Goal: Task Accomplishment & Management: Manage account settings

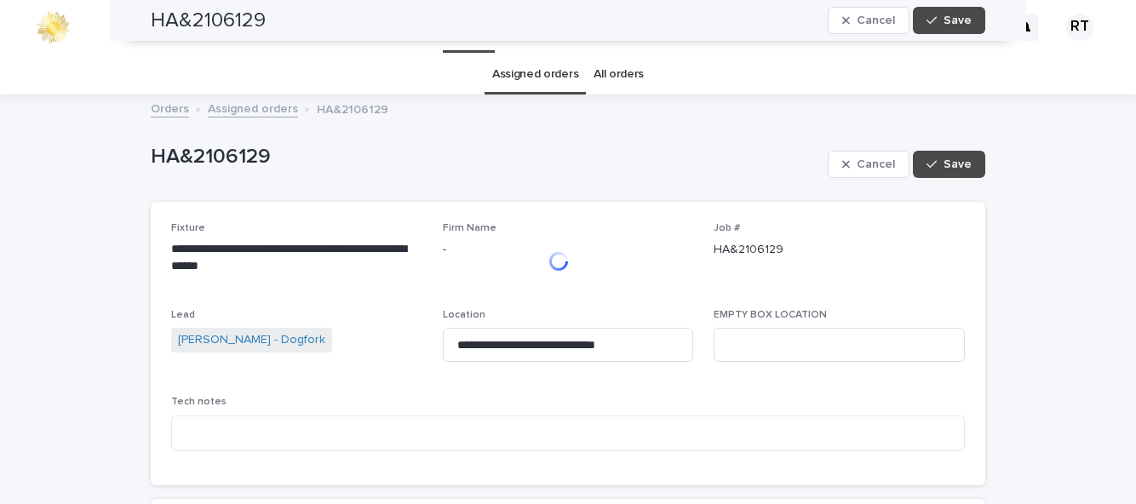
scroll to position [937, 0]
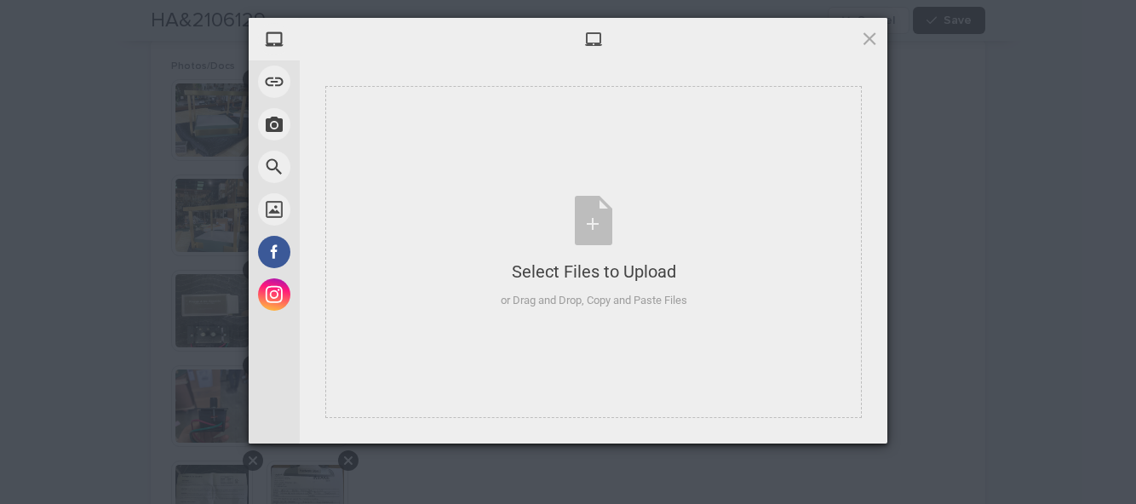
click at [592, 227] on div "Select Files to Upload or Drag and Drop, Copy and Paste Files" at bounding box center [594, 252] width 186 height 113
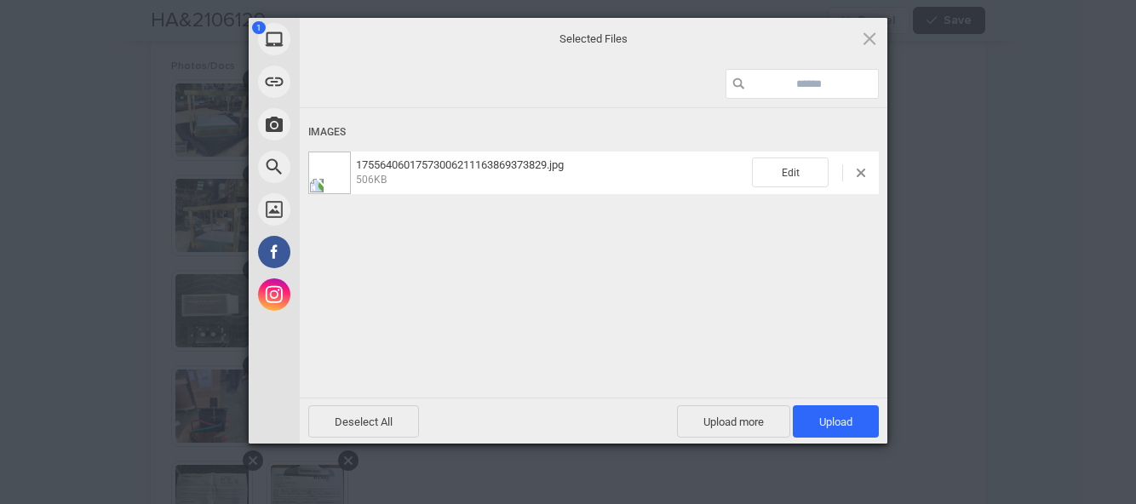
click at [841, 416] on span "Upload 1" at bounding box center [835, 422] width 33 height 13
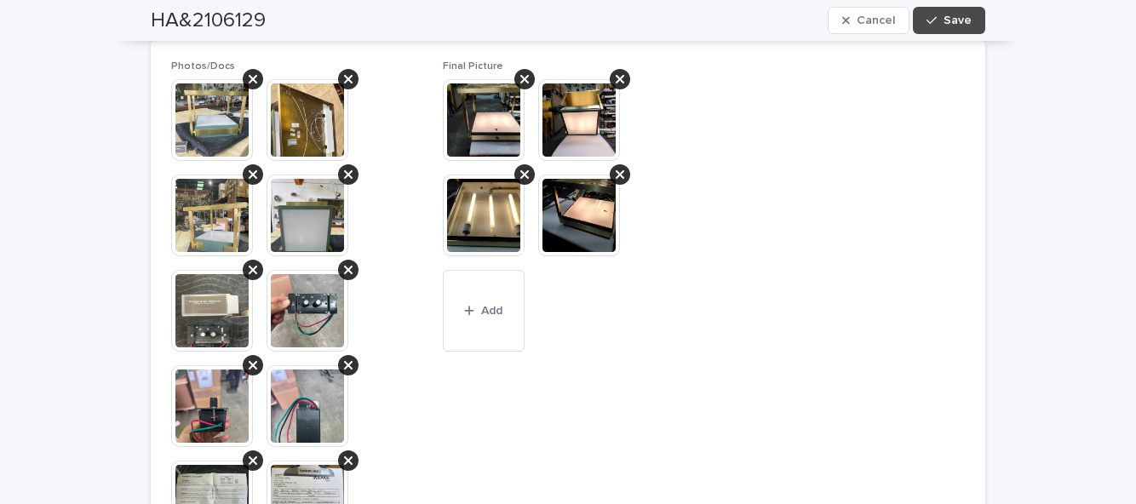
click at [485, 308] on button "Add" at bounding box center [484, 311] width 82 height 82
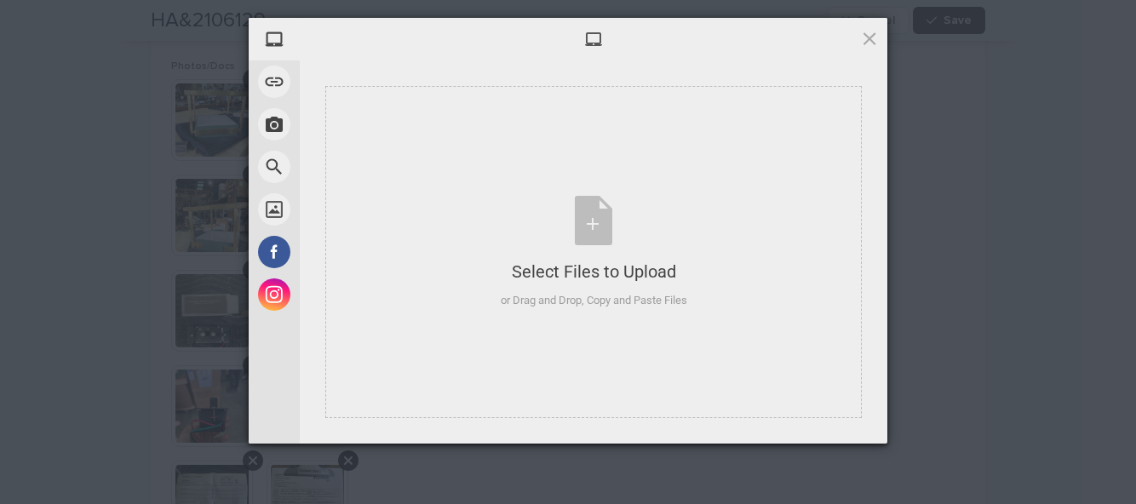
click at [586, 371] on div "Select Files to Upload or Drag and Drop, Copy and Paste Files" at bounding box center [593, 252] width 536 height 332
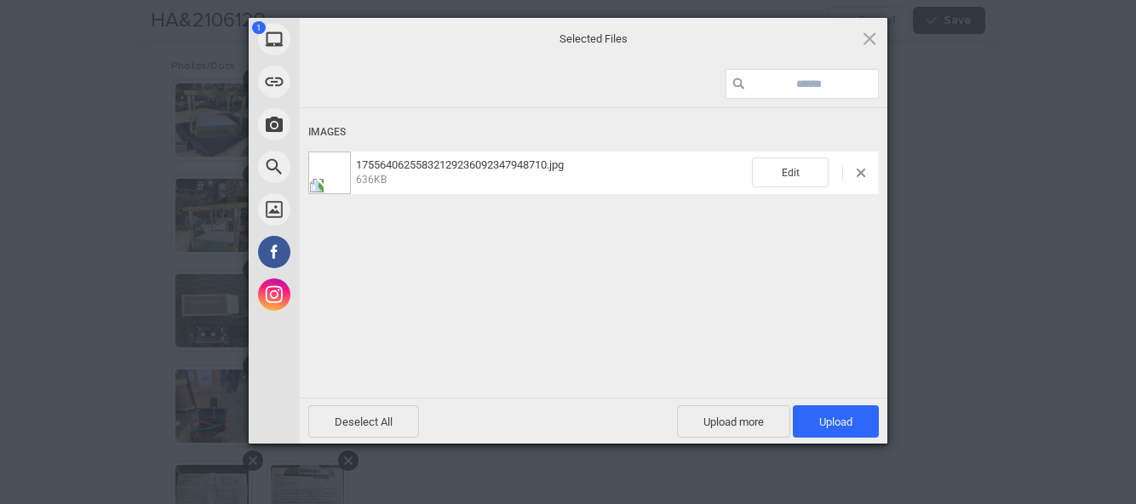
click at [850, 428] on span "Upload 1" at bounding box center [836, 421] width 86 height 32
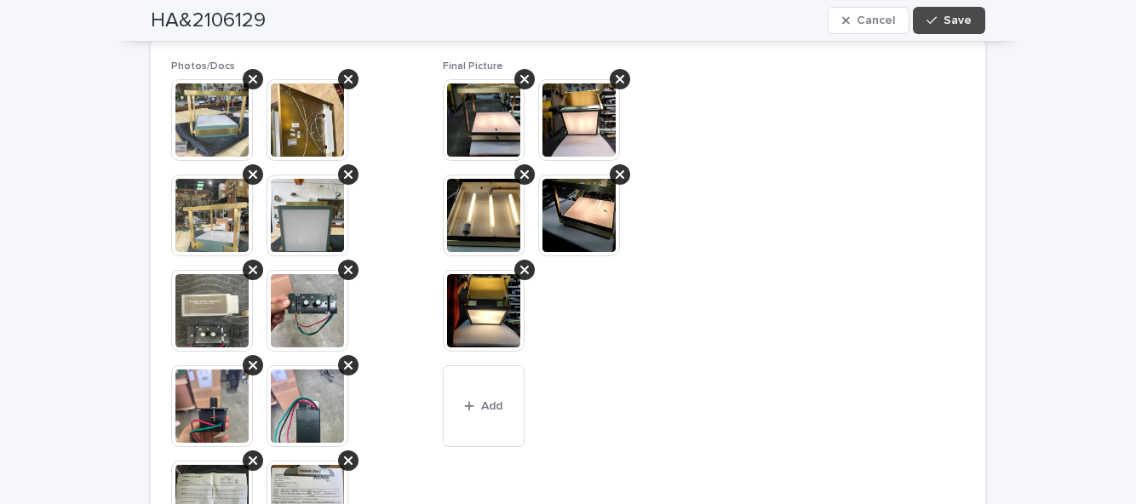
click at [952, 18] on span "Save" at bounding box center [957, 20] width 28 height 12
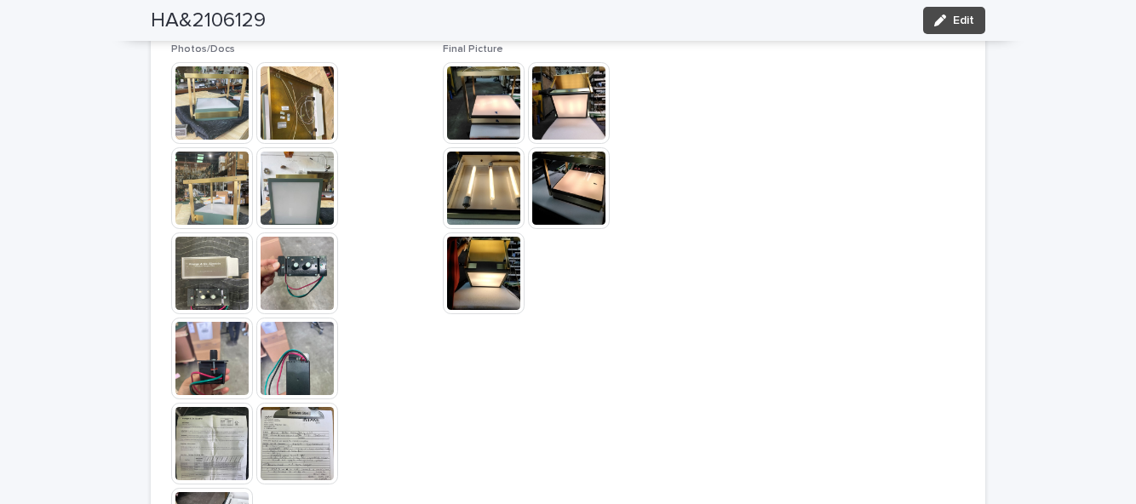
scroll to position [842, 0]
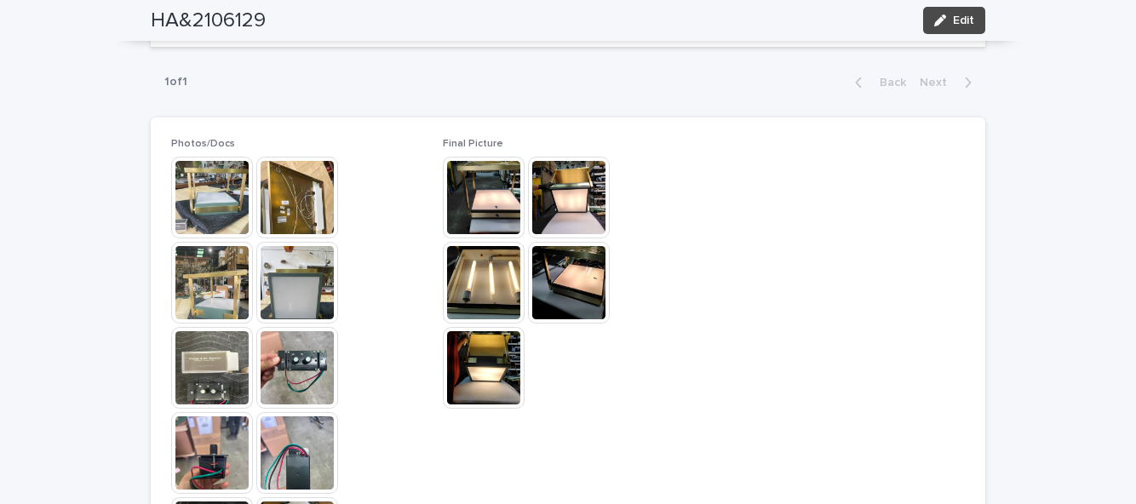
click at [982, 15] on button "Edit" at bounding box center [954, 20] width 62 height 27
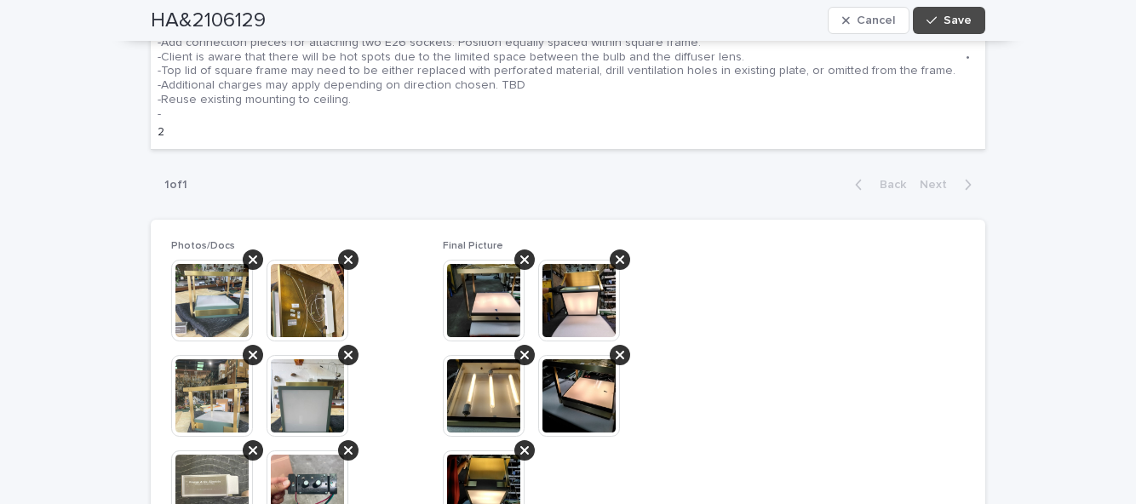
scroll to position [980, 0]
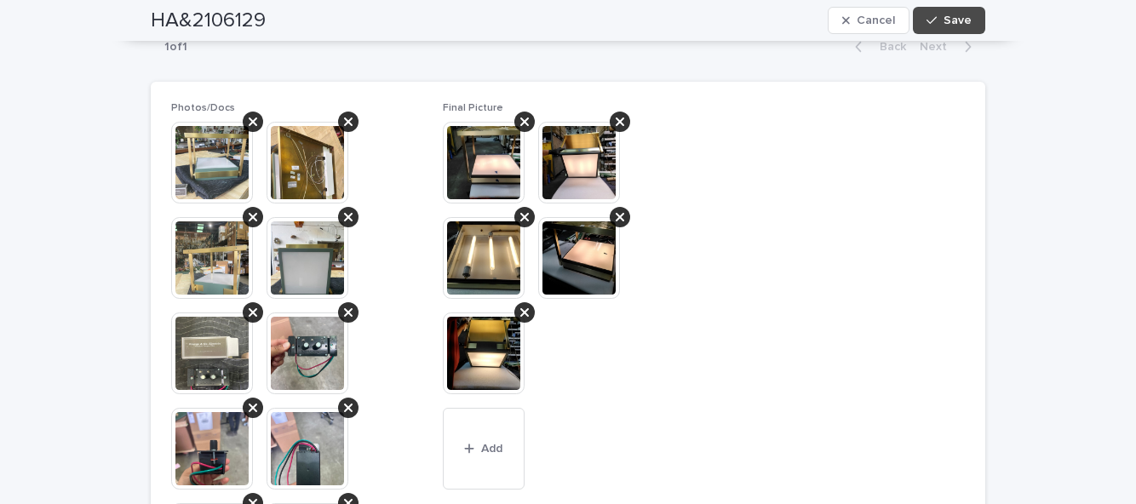
click at [490, 421] on button "Add" at bounding box center [484, 449] width 82 height 82
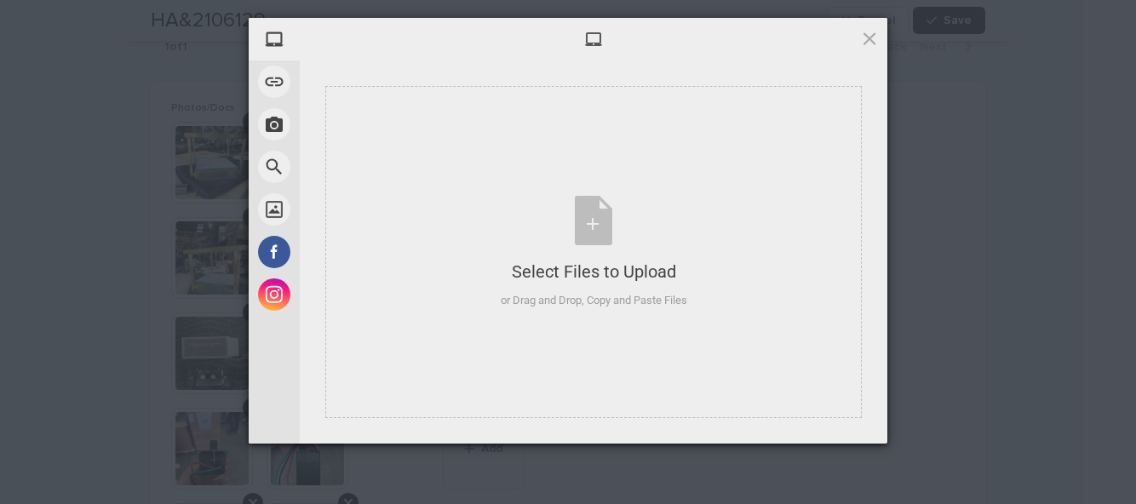
click at [593, 230] on div "Select Files to Upload or Drag and Drop, Copy and Paste Files" at bounding box center [594, 252] width 186 height 113
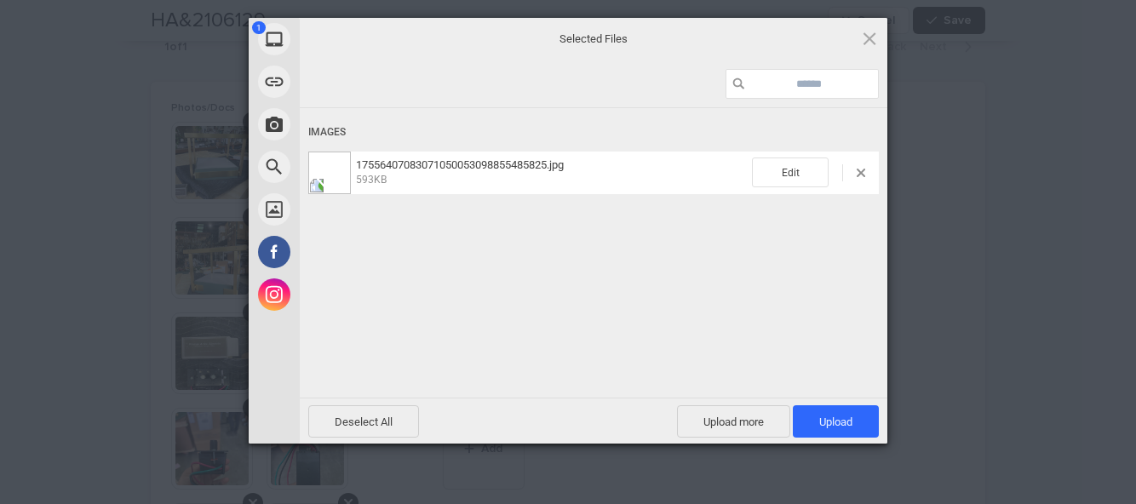
click at [848, 416] on span "Upload 1" at bounding box center [835, 422] width 33 height 13
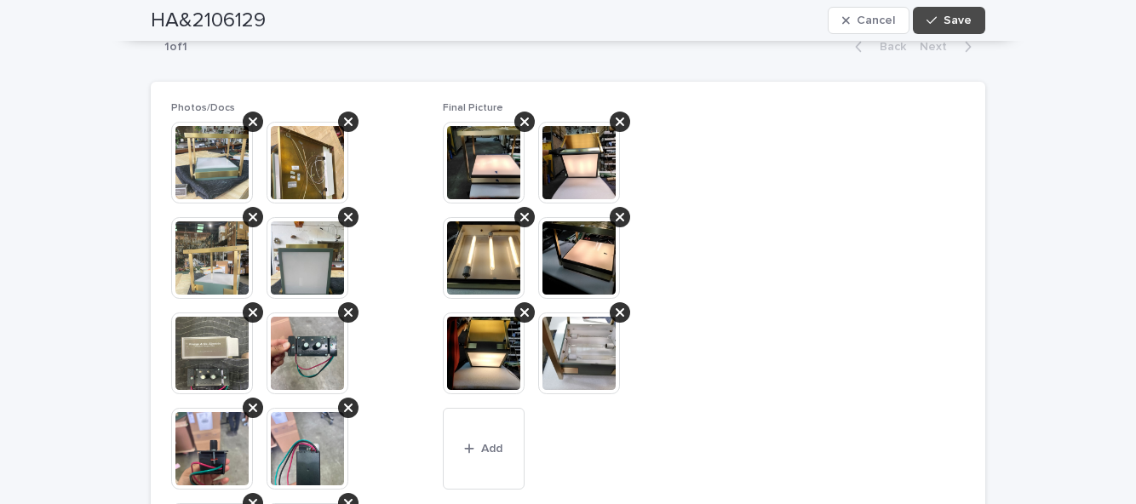
click at [960, 31] on button "Save" at bounding box center [949, 20] width 72 height 27
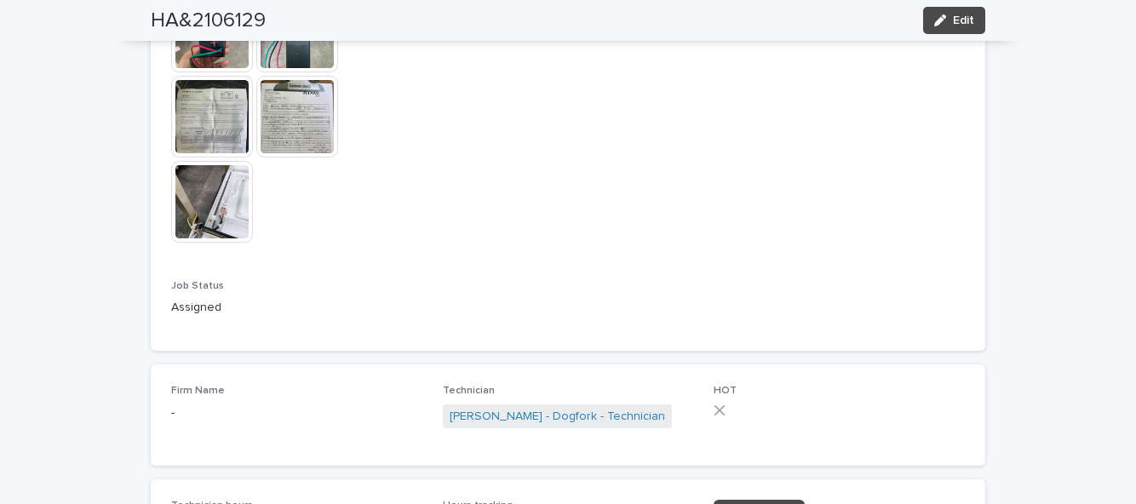
scroll to position [1287, 0]
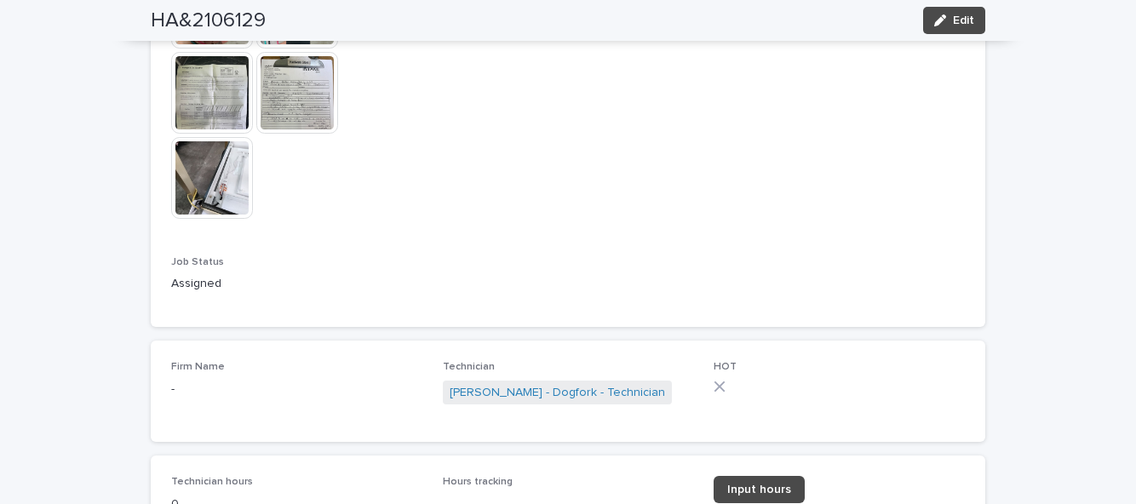
click at [768, 484] on span "Input hours" at bounding box center [759, 490] width 64 height 12
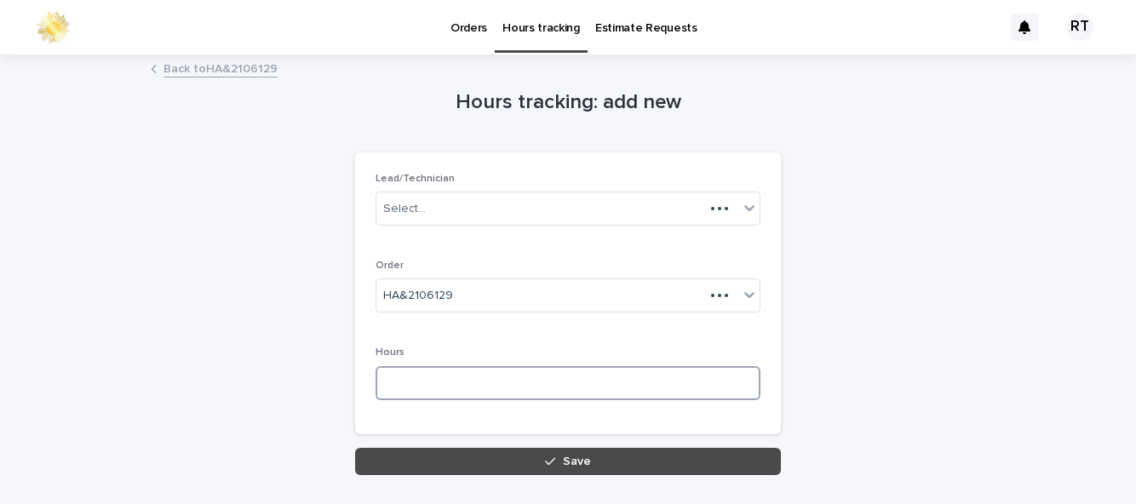
click at [426, 381] on input at bounding box center [568, 383] width 385 height 34
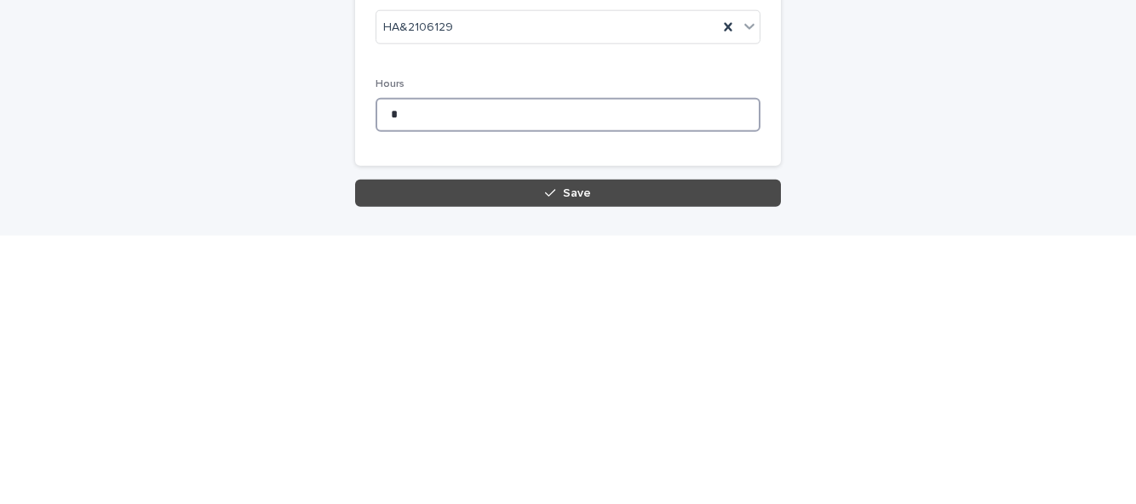
type input "*"
click at [612, 462] on button "Save" at bounding box center [568, 461] width 426 height 27
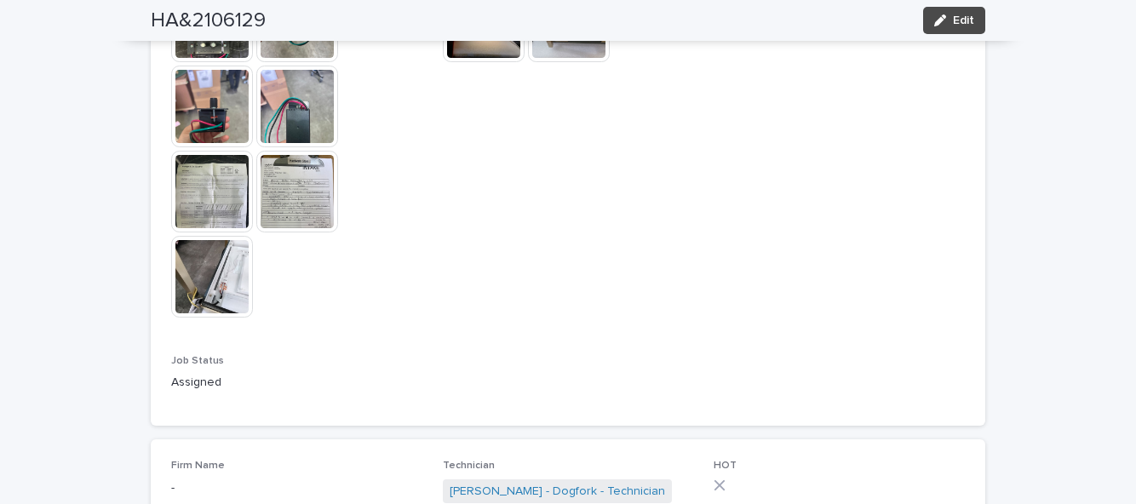
scroll to position [1298, 0]
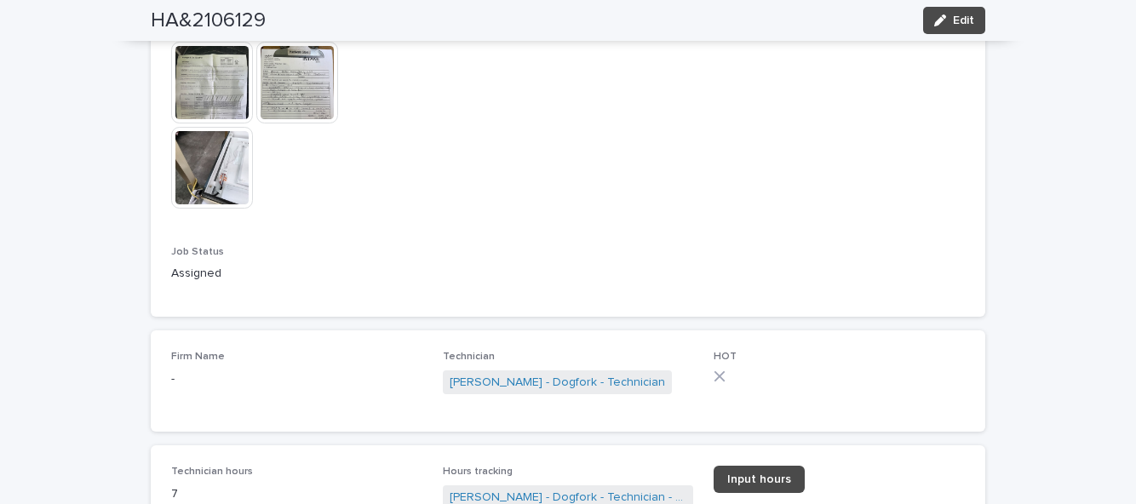
click at [963, 28] on button "Edit" at bounding box center [954, 20] width 62 height 27
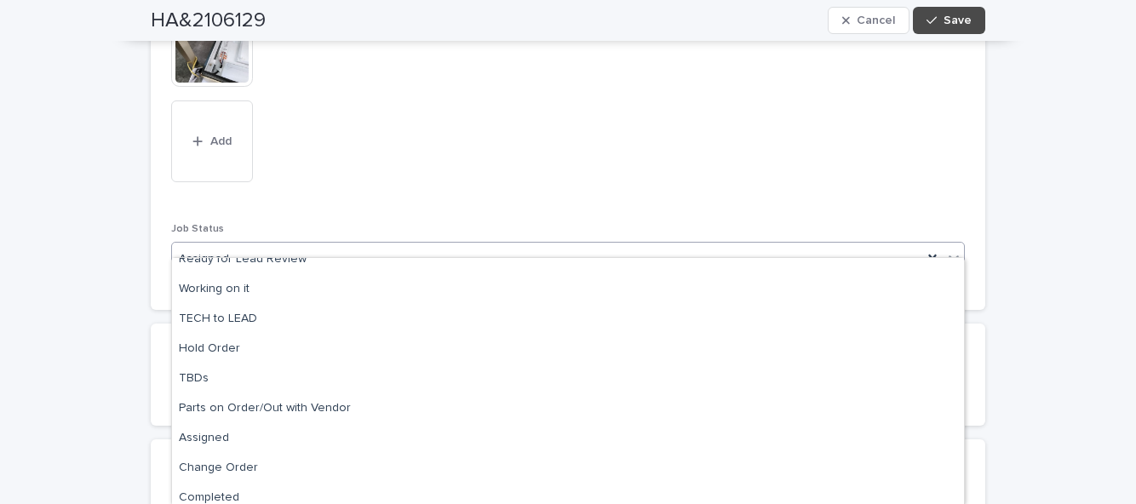
scroll to position [170, 0]
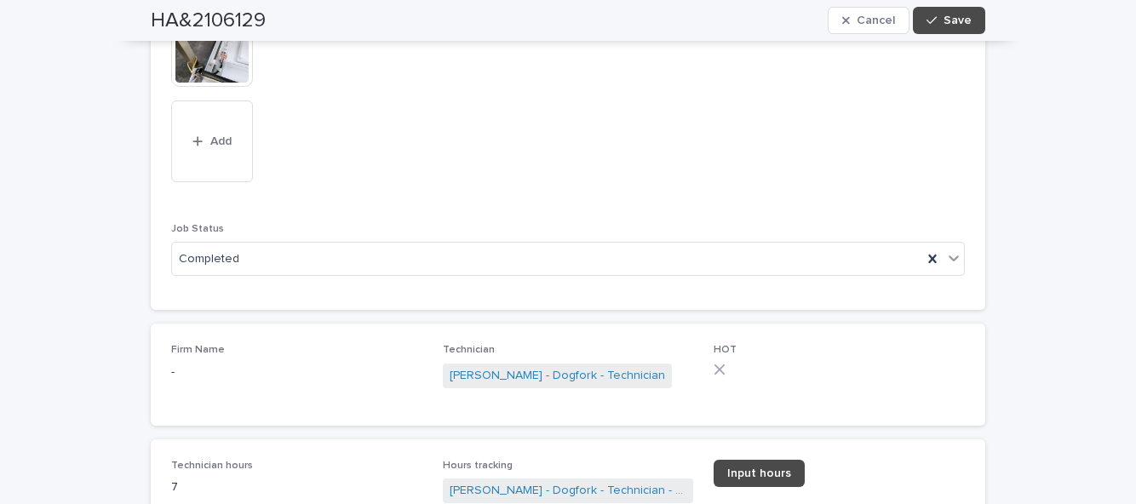
click at [962, 24] on span "Save" at bounding box center [957, 20] width 28 height 12
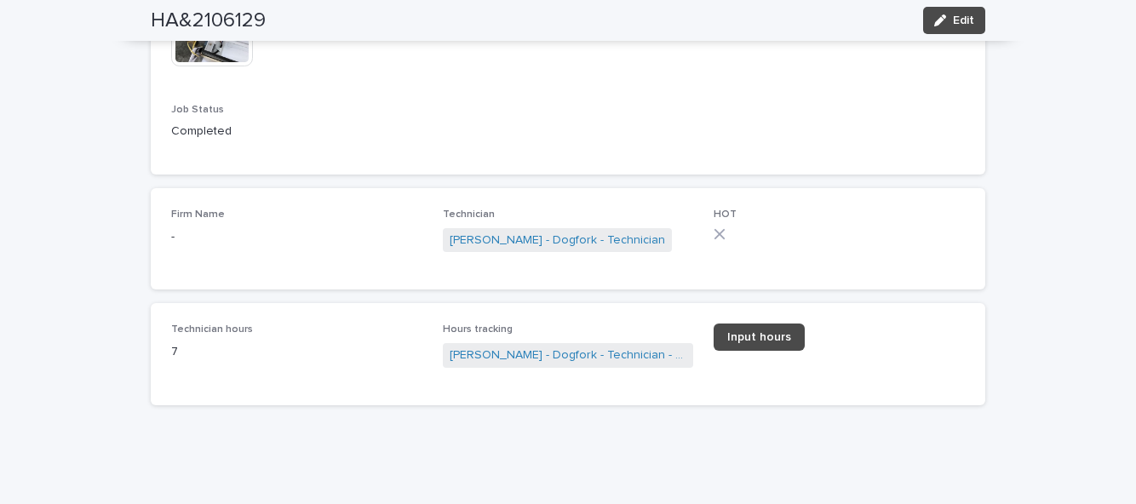
scroll to position [1298, 0]
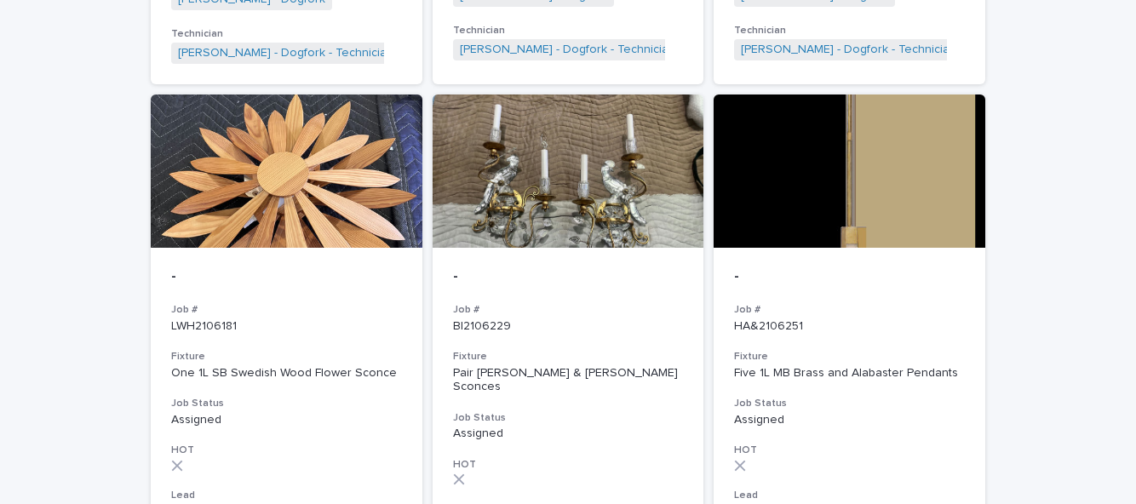
scroll to position [1293, 0]
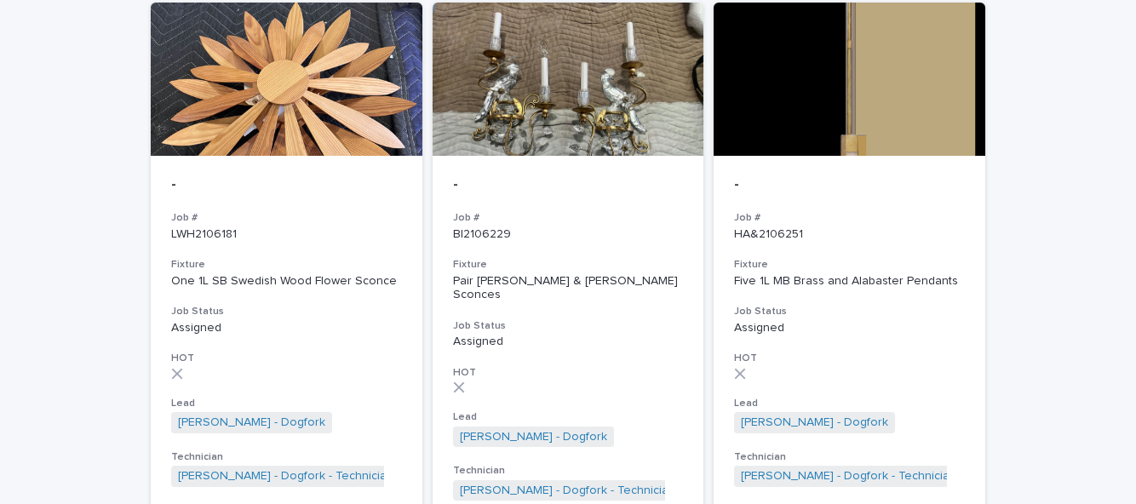
click at [882, 305] on h3 "Job Status" at bounding box center [849, 312] width 231 height 14
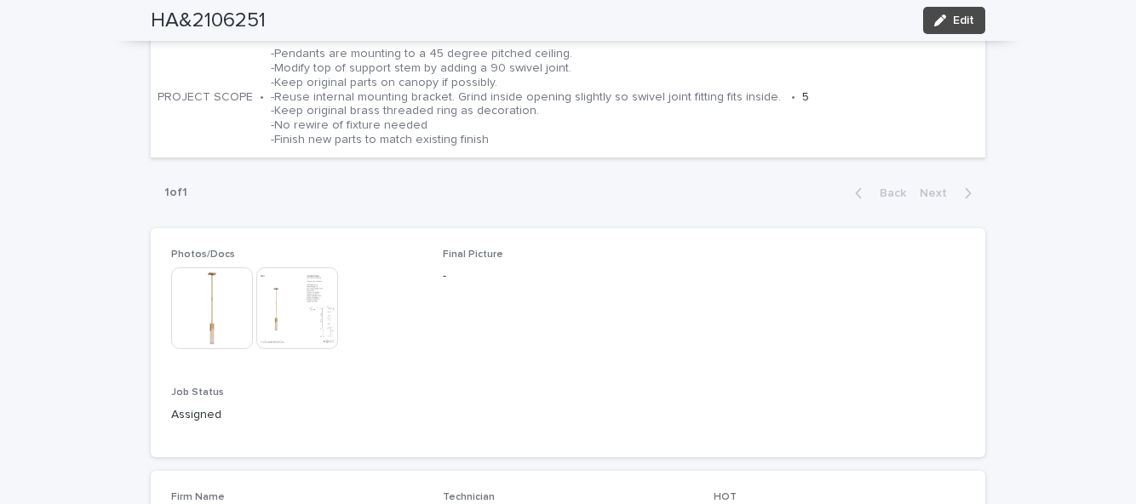
scroll to position [642, 0]
click at [209, 269] on img at bounding box center [212, 310] width 82 height 82
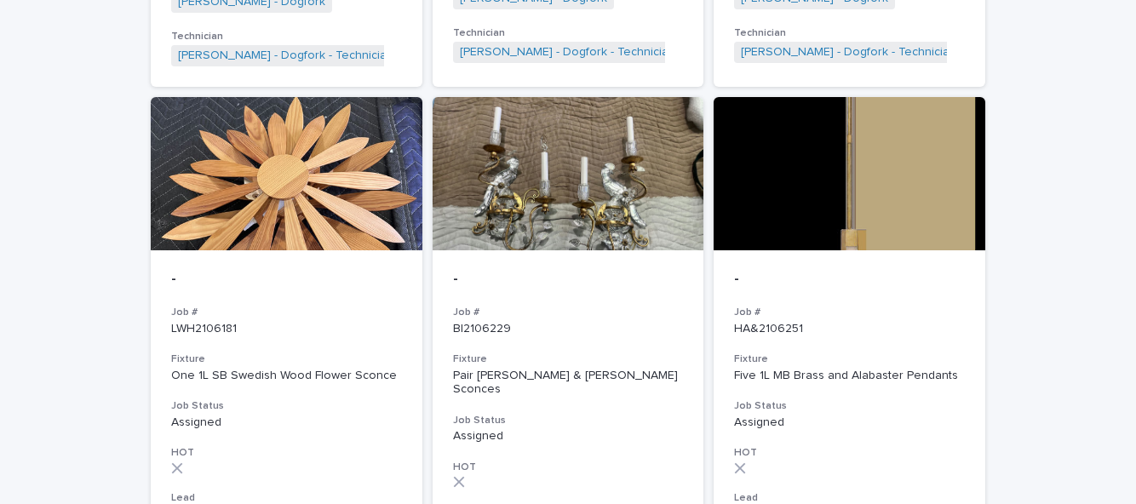
scroll to position [1196, 0]
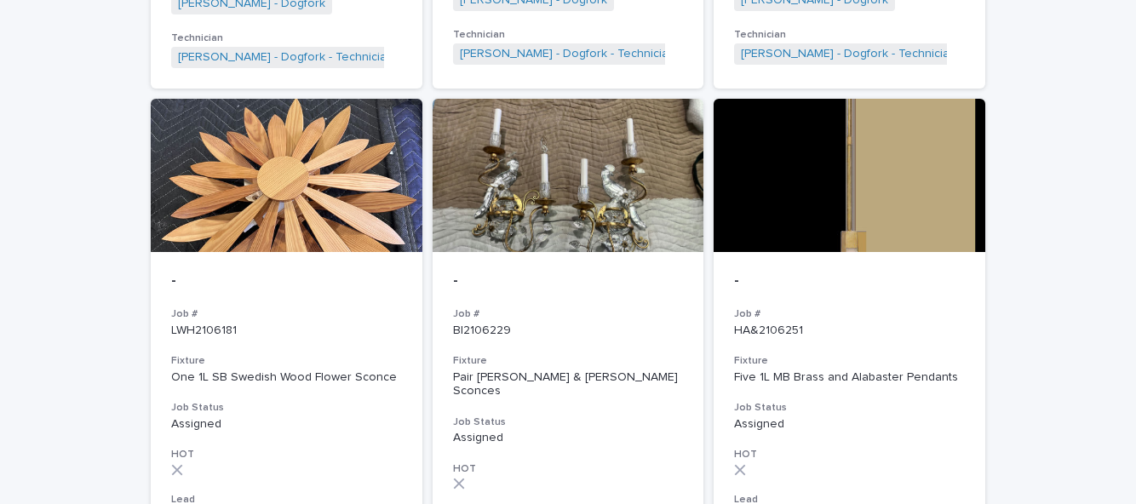
click at [558, 431] on p "Assigned" at bounding box center [568, 438] width 231 height 14
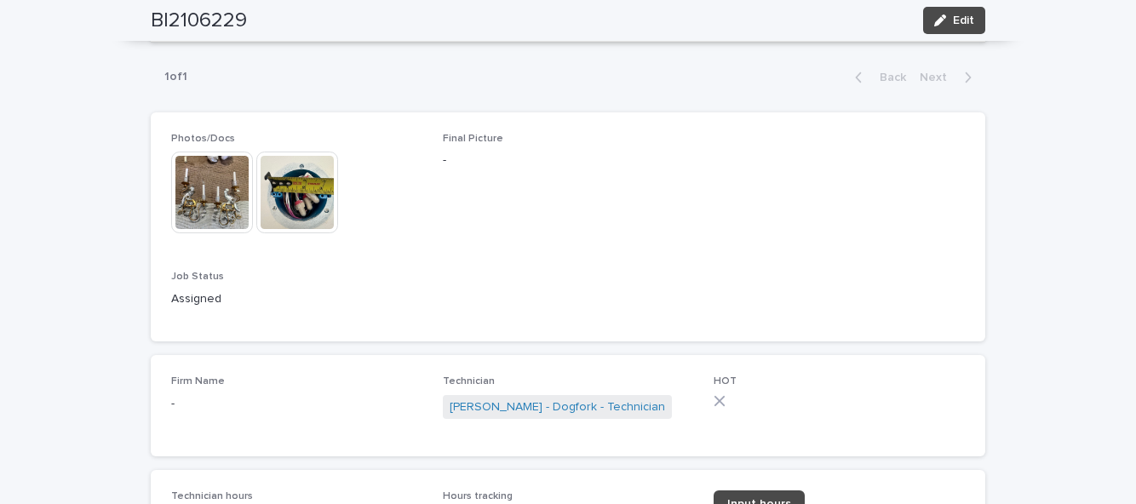
scroll to position [799, 0]
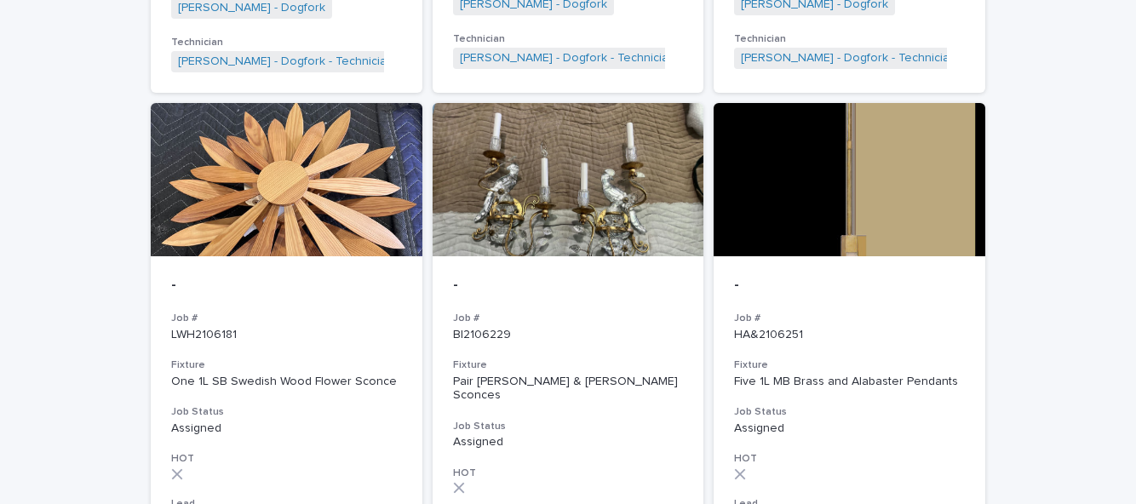
scroll to position [1192, 0]
click at [875, 421] on p "Assigned" at bounding box center [849, 428] width 231 height 14
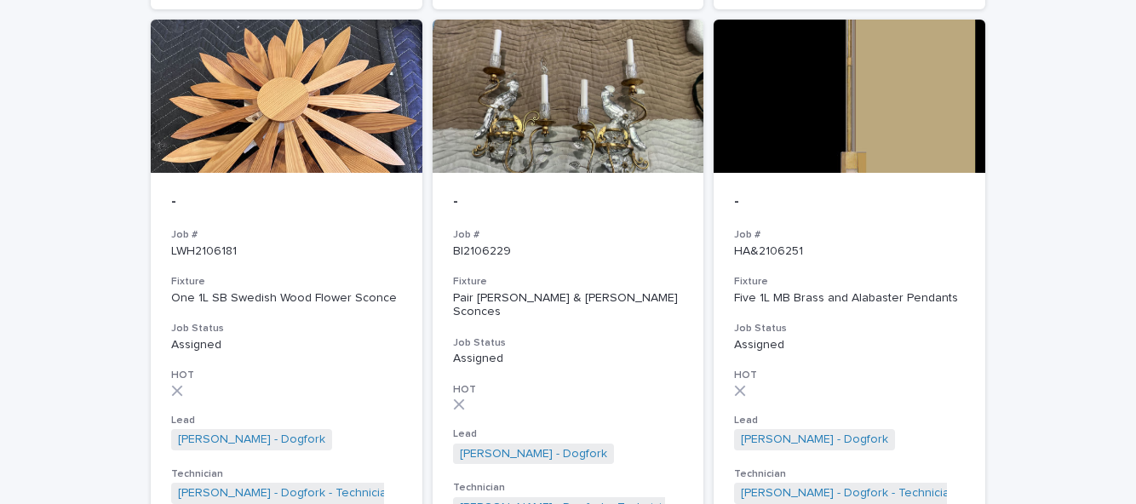
scroll to position [1293, 0]
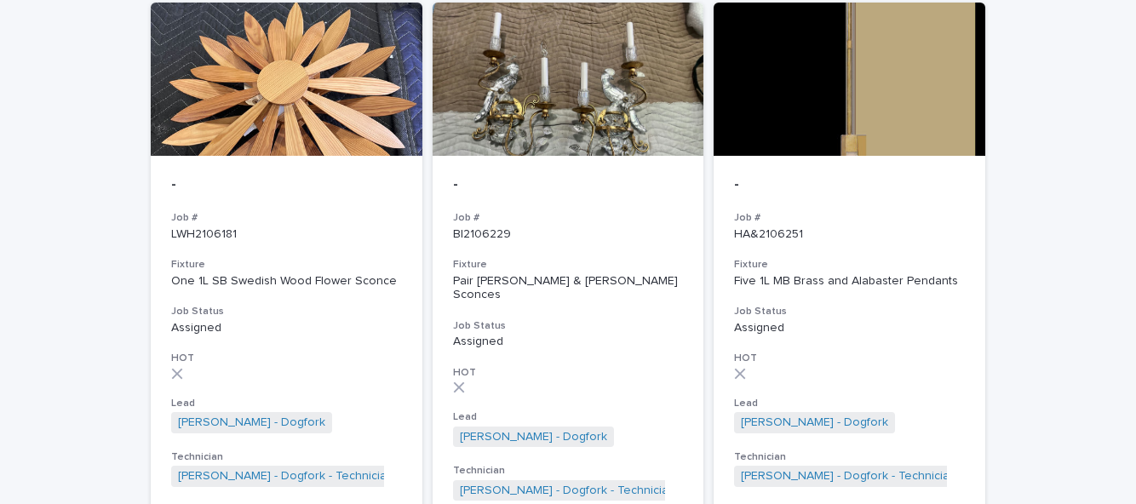
click at [872, 278] on div "- Job # HA&2106251 Fixture Five 1L MB Brass and Alabaster Pendants Job Status A…" at bounding box center [850, 332] width 272 height 352
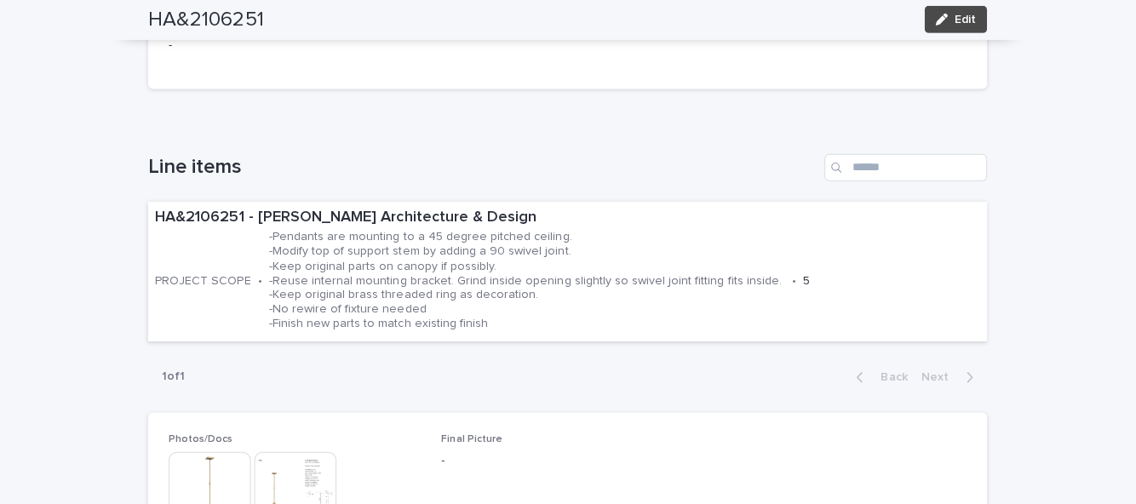
scroll to position [463, 0]
